Goal: Find specific page/section: Find specific page/section

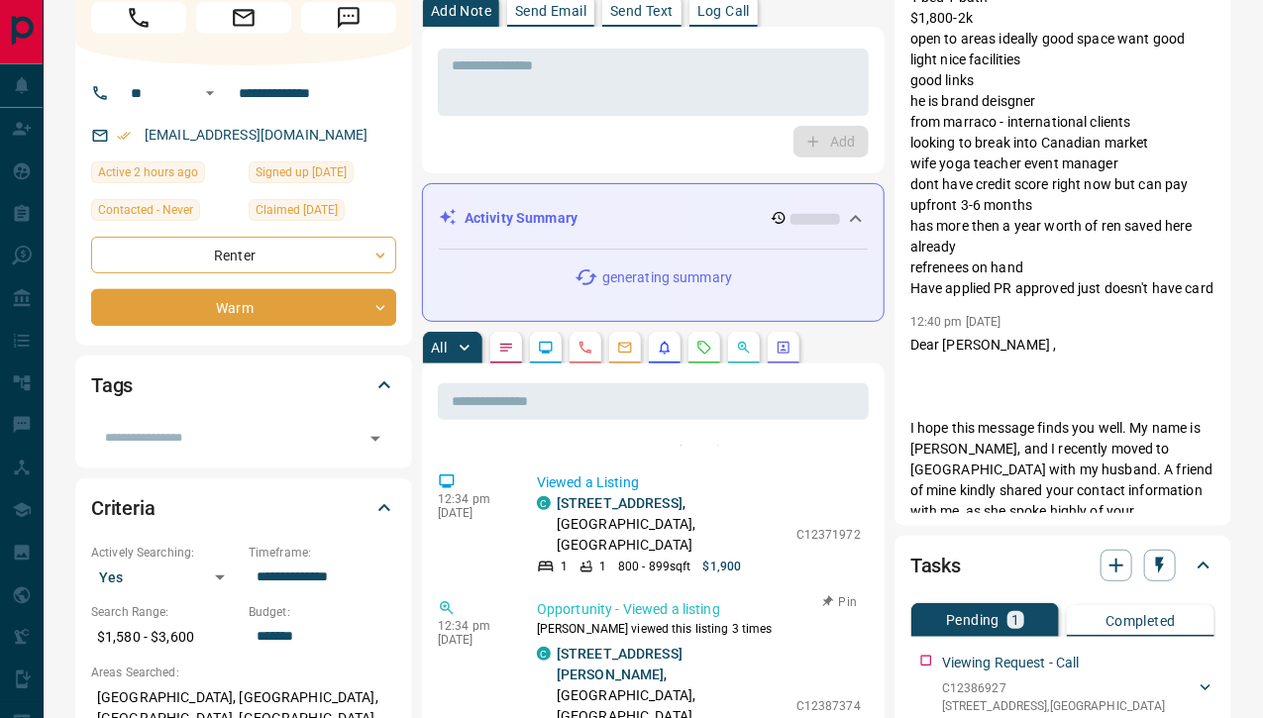
scroll to position [594, 0]
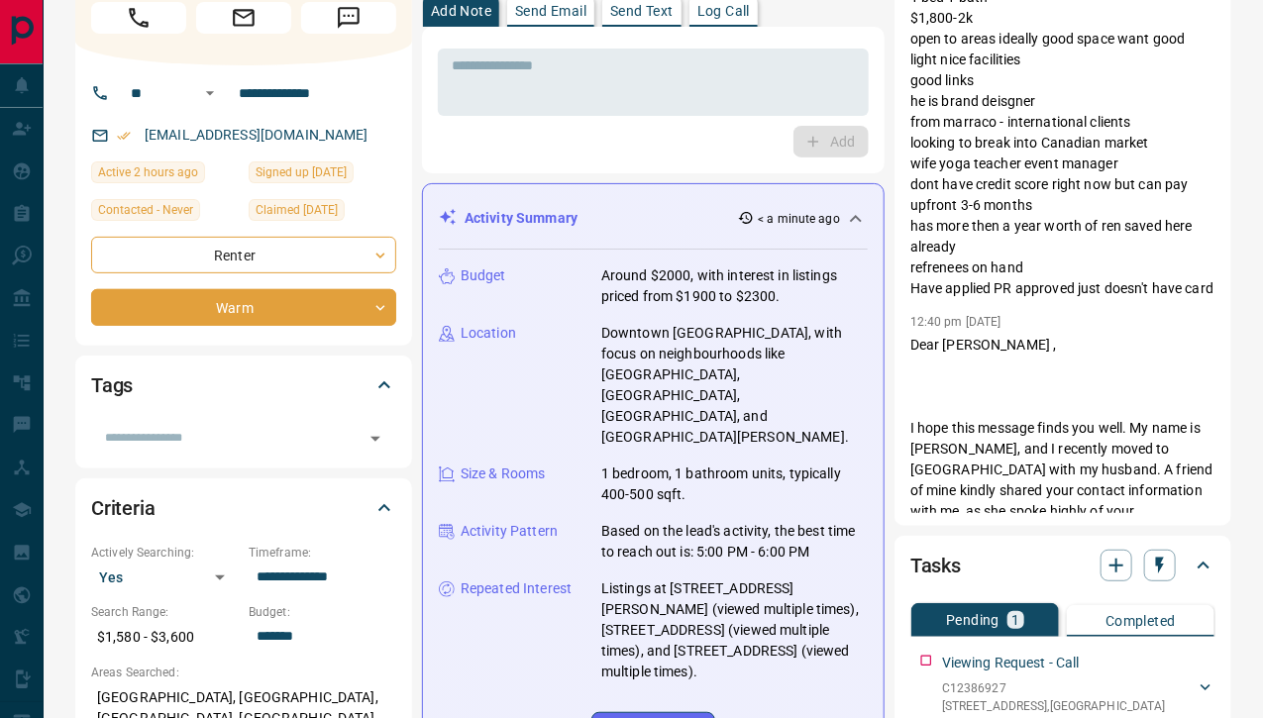
click at [692, 208] on div "Activity Summary < a minute ago" at bounding box center [641, 218] width 405 height 21
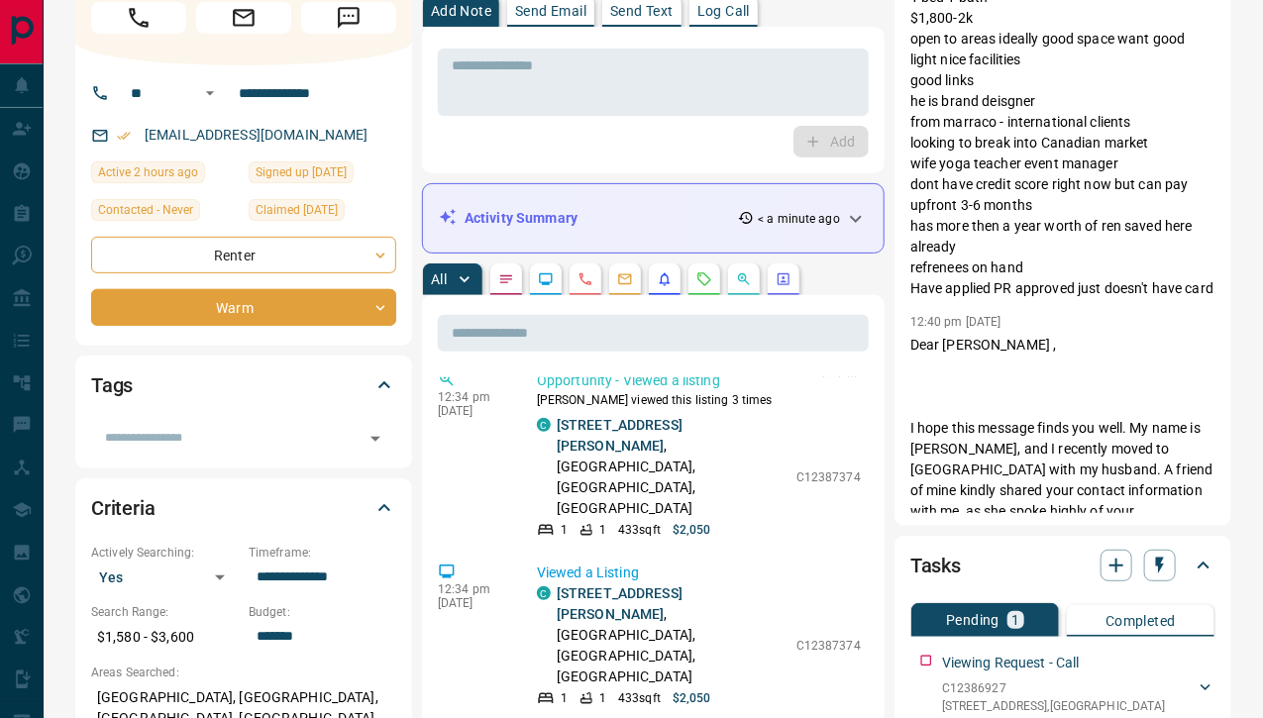
scroll to position [693, 0]
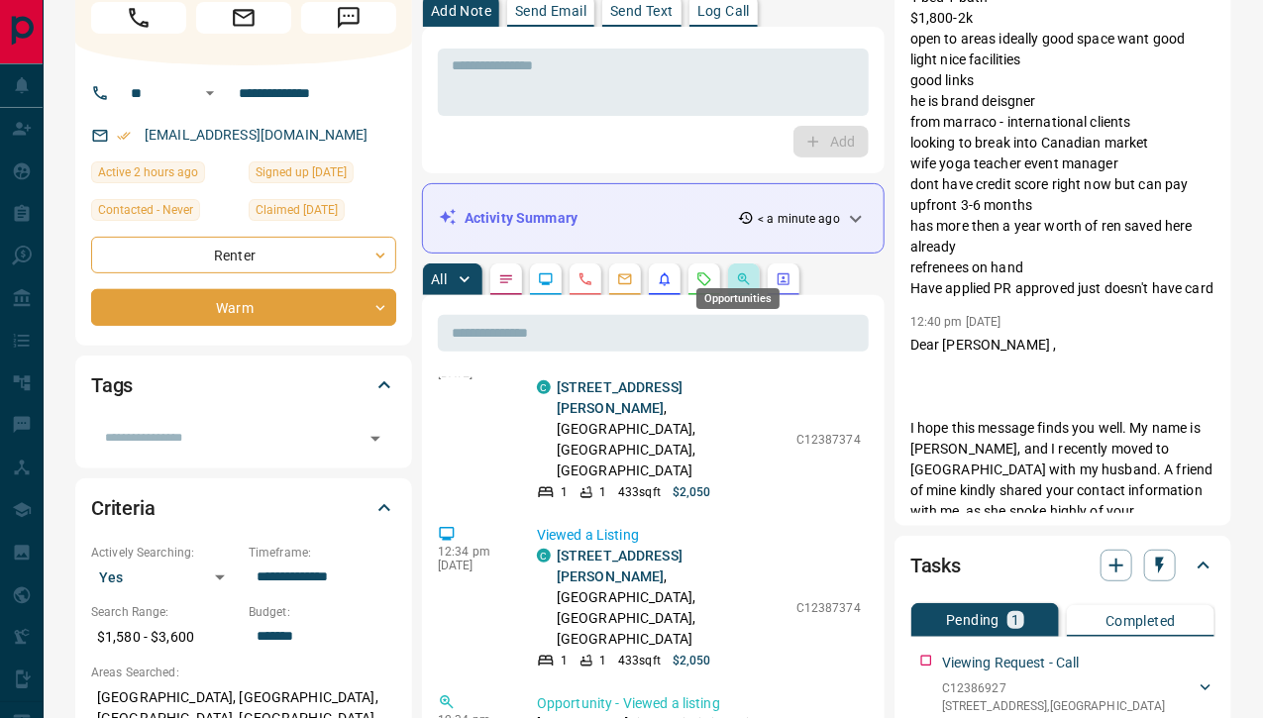
click at [739, 273] on icon "Opportunities" at bounding box center [744, 279] width 12 height 12
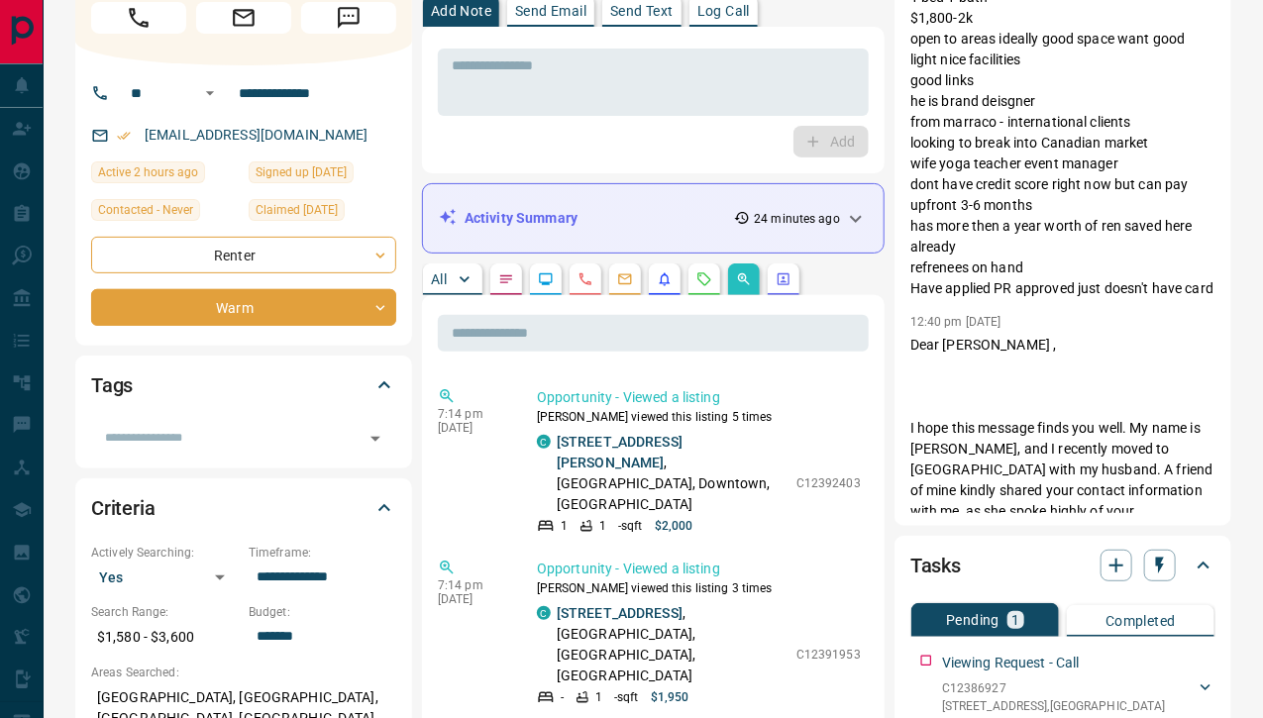
scroll to position [396, 0]
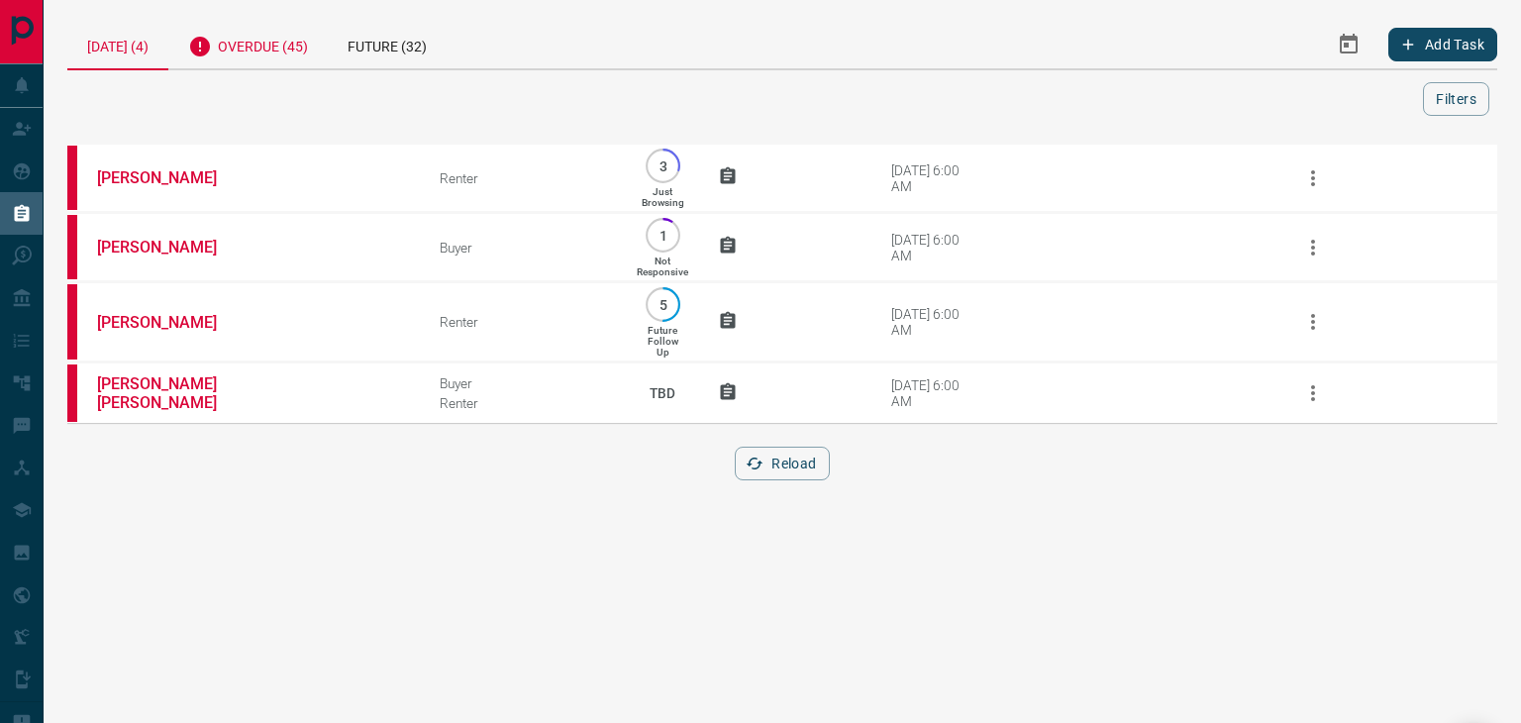
click at [260, 36] on div "Overdue (45)" at bounding box center [247, 44] width 159 height 49
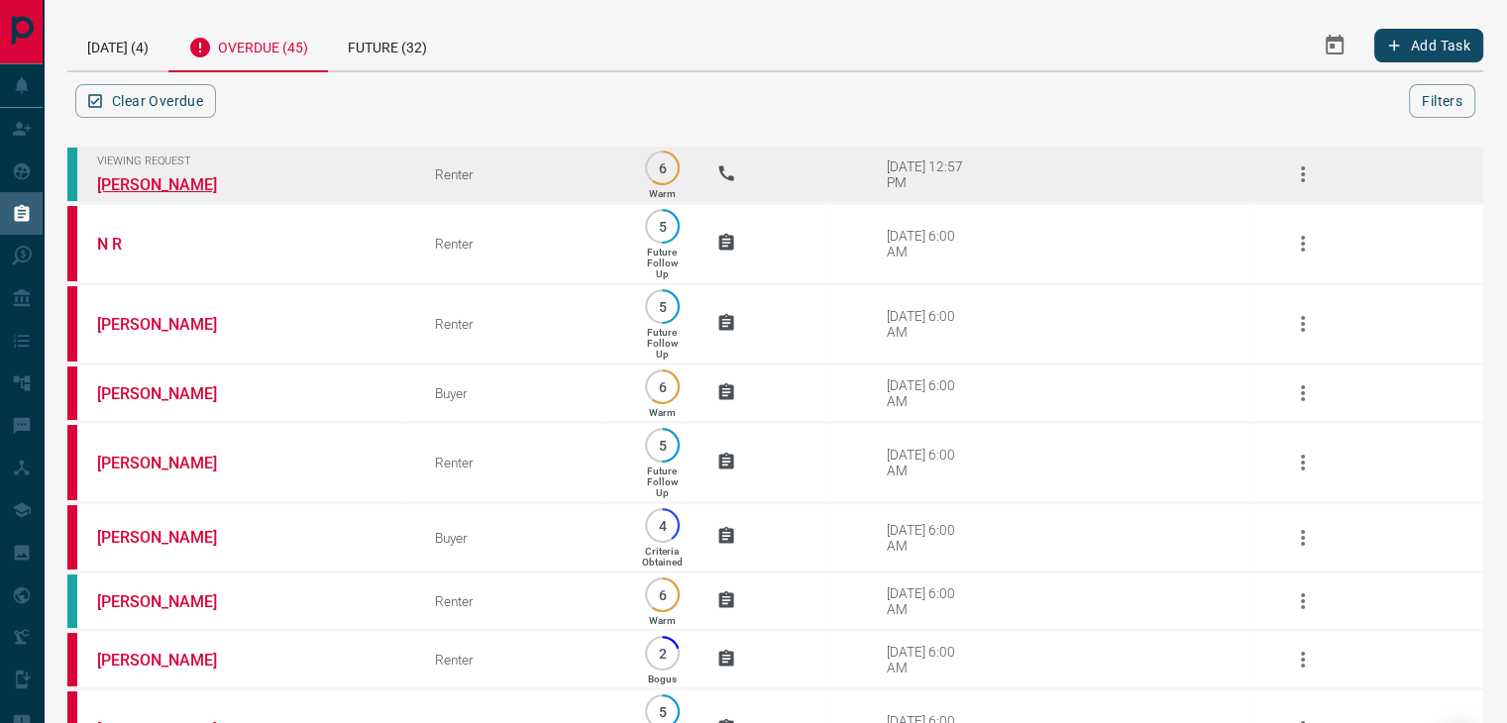
click at [179, 188] on link "[PERSON_NAME]" at bounding box center [171, 184] width 149 height 19
